Goal: Task Accomplishment & Management: Manage account settings

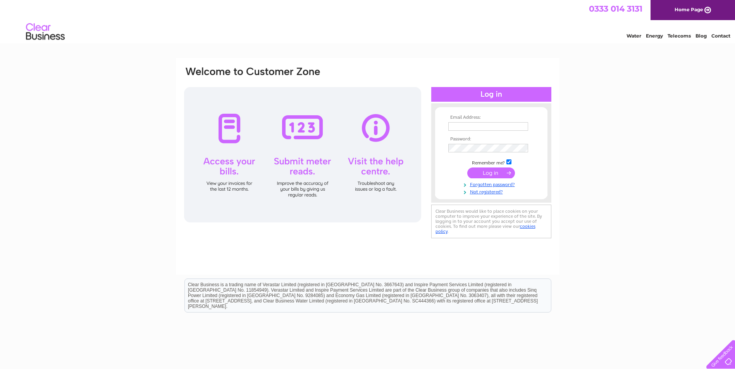
type input "giffordsworkshop@btconnect.com"
click at [490, 172] on input "submit" at bounding box center [491, 173] width 48 height 11
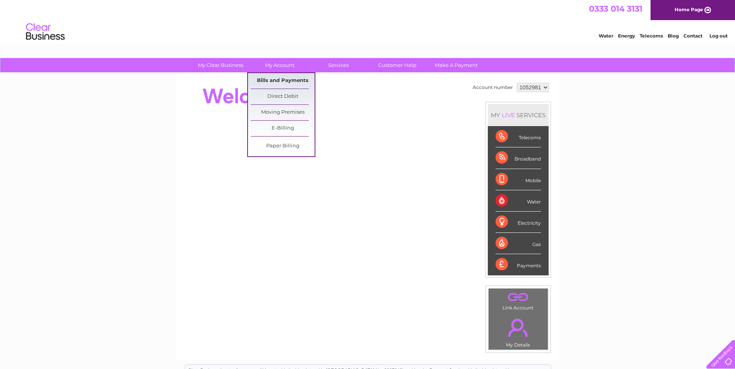
click at [284, 78] on link "Bills and Payments" at bounding box center [283, 80] width 64 height 15
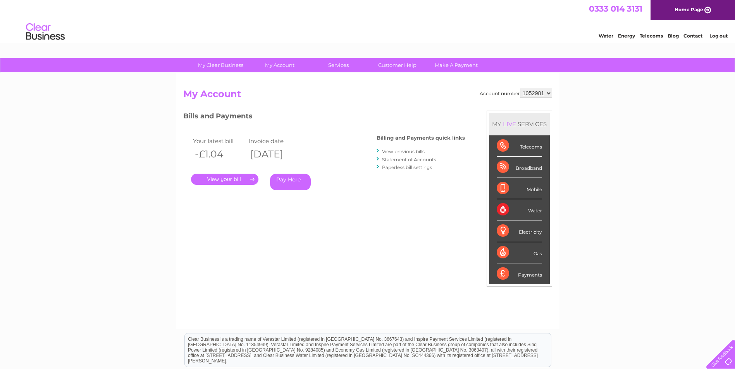
click at [230, 180] on link "." at bounding box center [224, 179] width 67 height 11
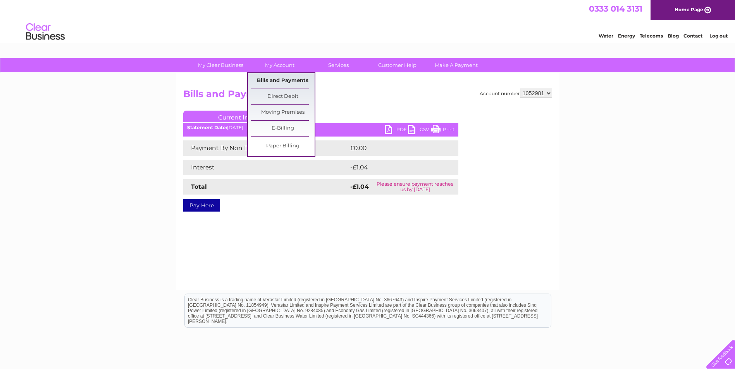
click at [281, 78] on link "Bills and Payments" at bounding box center [283, 80] width 64 height 15
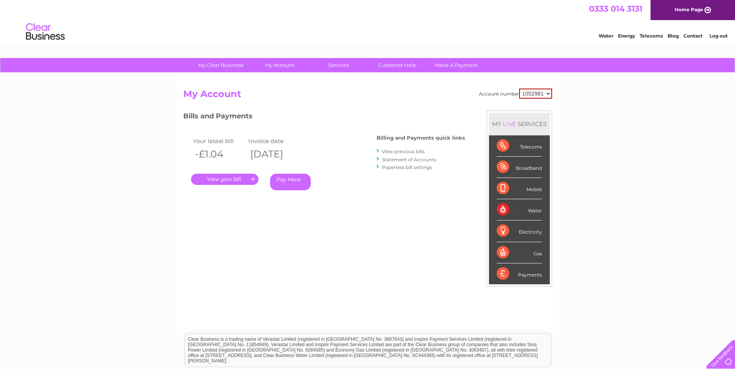
click at [219, 177] on link "." at bounding box center [224, 179] width 67 height 11
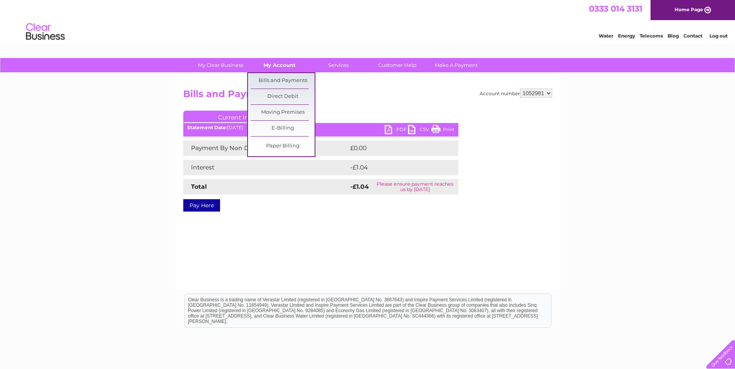
click at [281, 63] on link "My Account" at bounding box center [279, 65] width 64 height 14
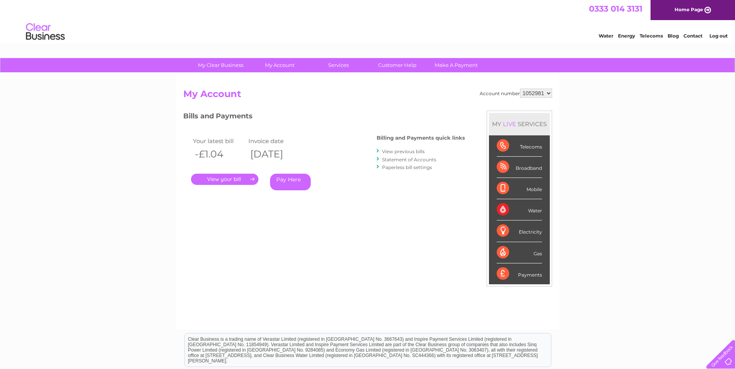
click at [408, 151] on link "View previous bills" at bounding box center [403, 152] width 43 height 6
